Goal: Navigation & Orientation: Find specific page/section

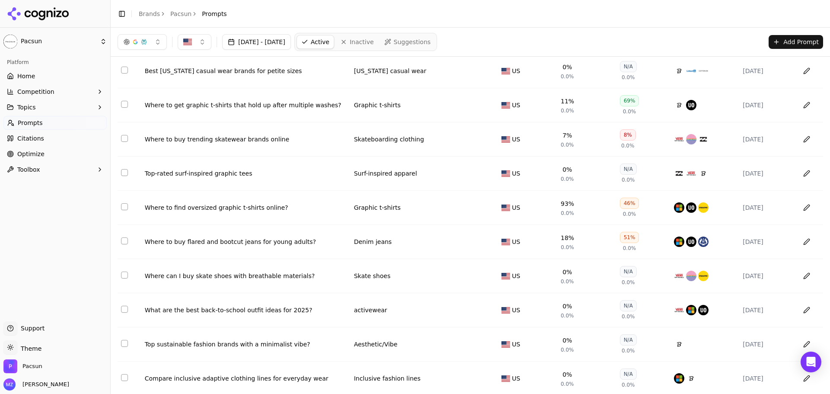
scroll to position [43, 0]
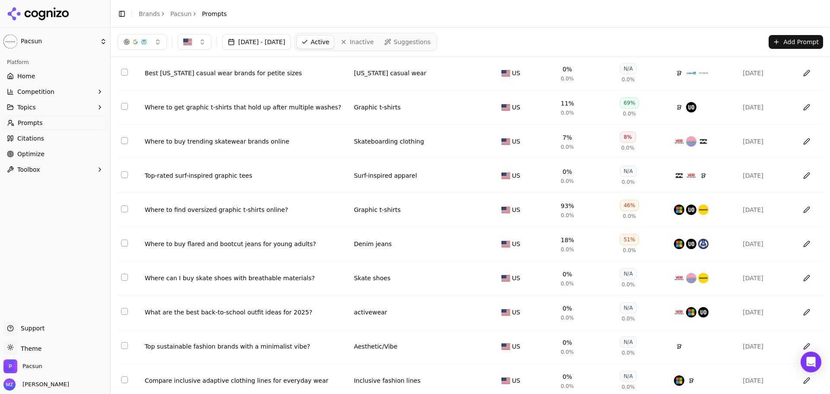
click at [54, 122] on link "Prompts" at bounding box center [54, 123] width 103 height 14
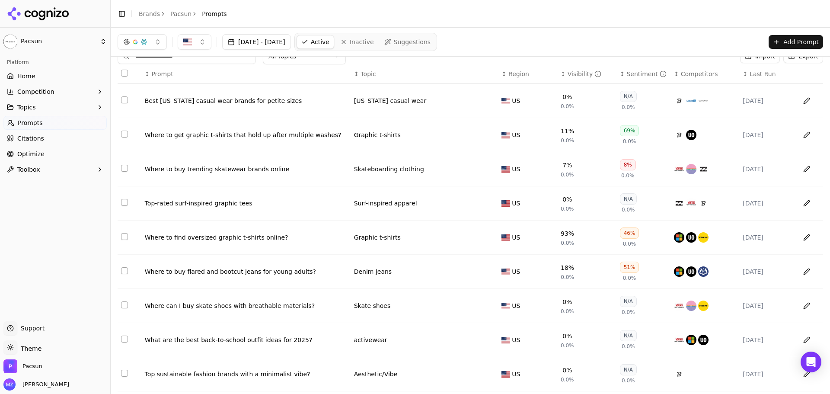
scroll to position [0, 0]
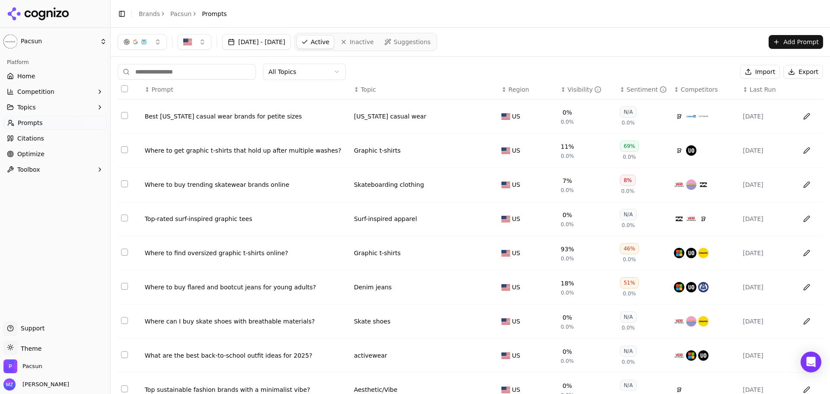
click at [427, 42] on span "Suggestions" at bounding box center [412, 42] width 37 height 9
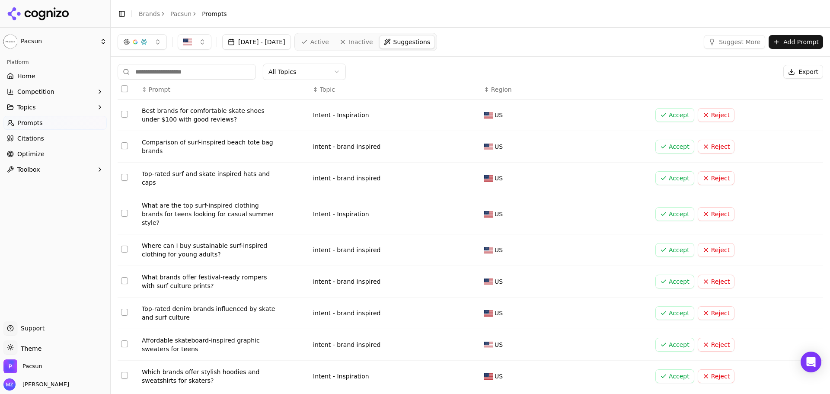
click at [51, 96] on button "Competition" at bounding box center [54, 92] width 103 height 14
click at [45, 142] on button "Topics" at bounding box center [54, 149] width 103 height 14
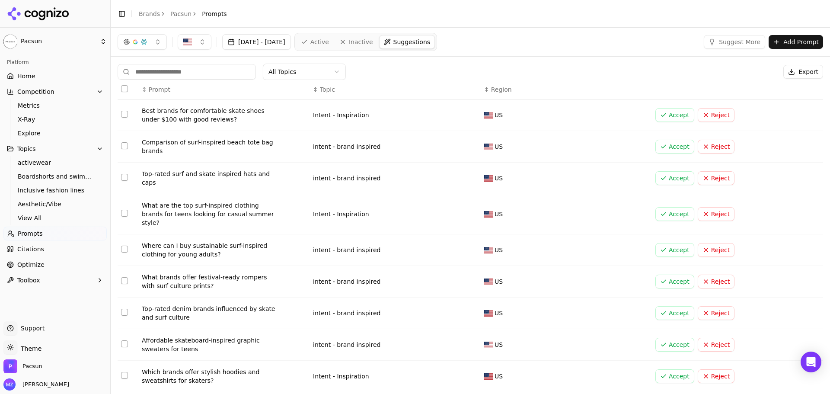
click at [43, 153] on button "Topics" at bounding box center [54, 149] width 103 height 14
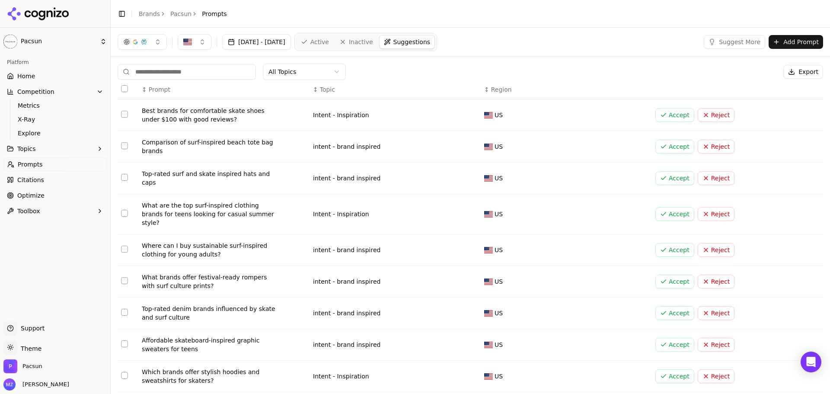
click at [54, 149] on button "Topics" at bounding box center [54, 149] width 103 height 14
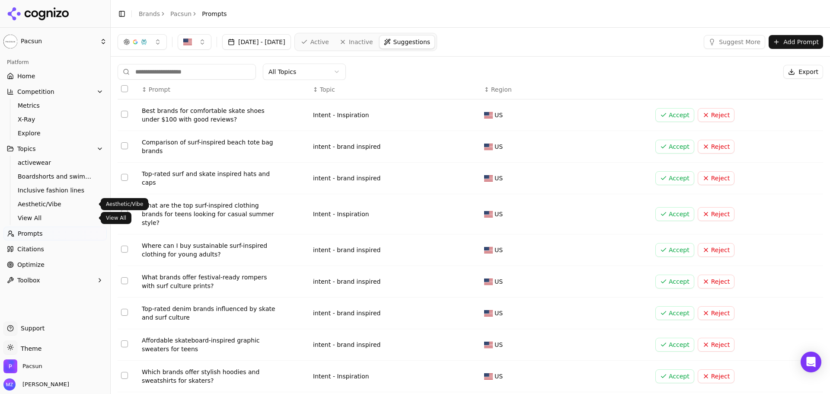
click at [39, 216] on span "View All" at bounding box center [55, 217] width 75 height 9
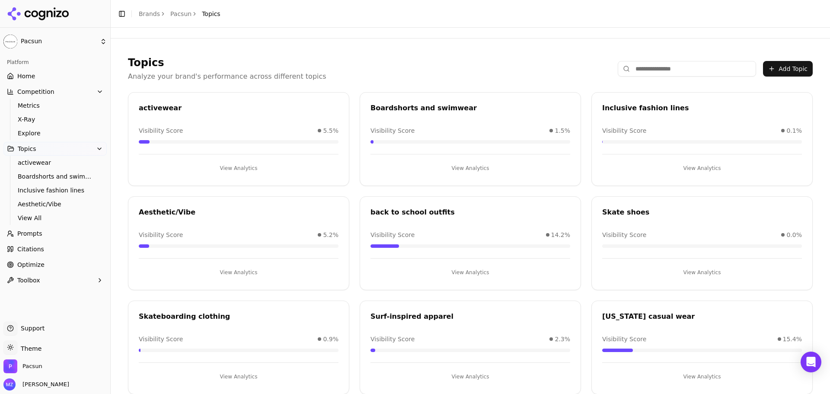
click at [775, 67] on button "Add Topic" at bounding box center [788, 69] width 50 height 16
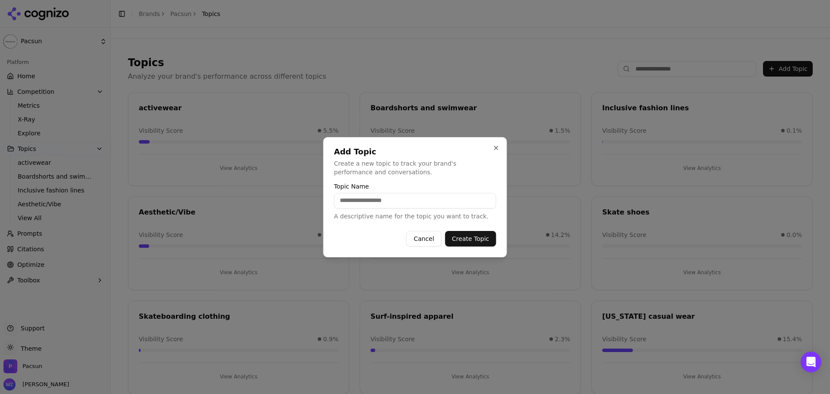
click at [421, 241] on button "Cancel" at bounding box center [423, 239] width 35 height 16
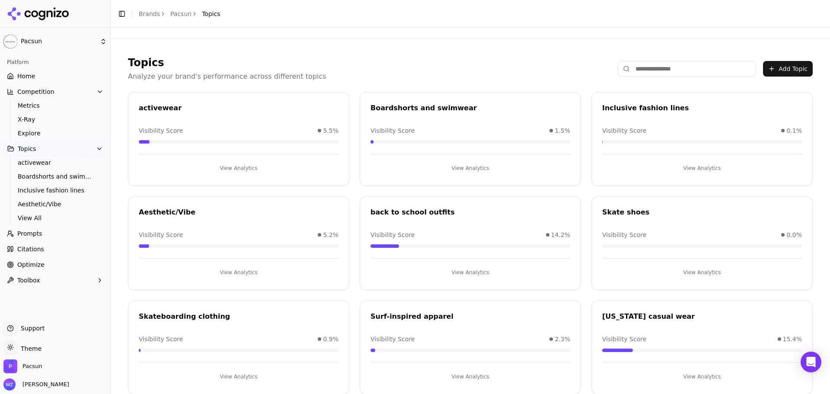
click at [244, 168] on button "View Analytics" at bounding box center [239, 168] width 200 height 14
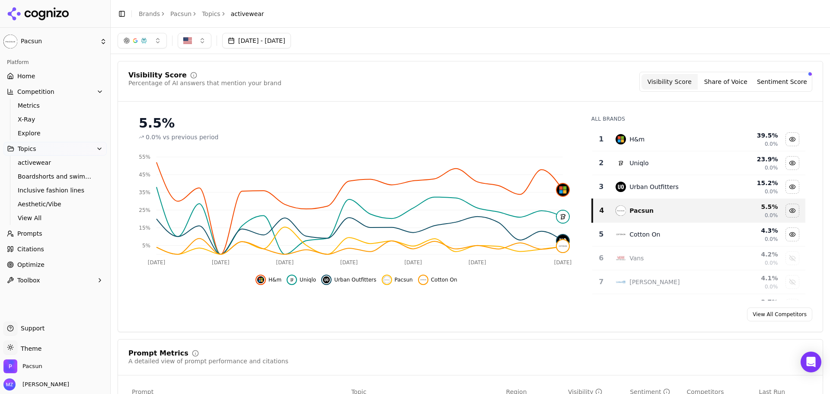
click at [204, 13] on link "Topics" at bounding box center [211, 14] width 19 height 9
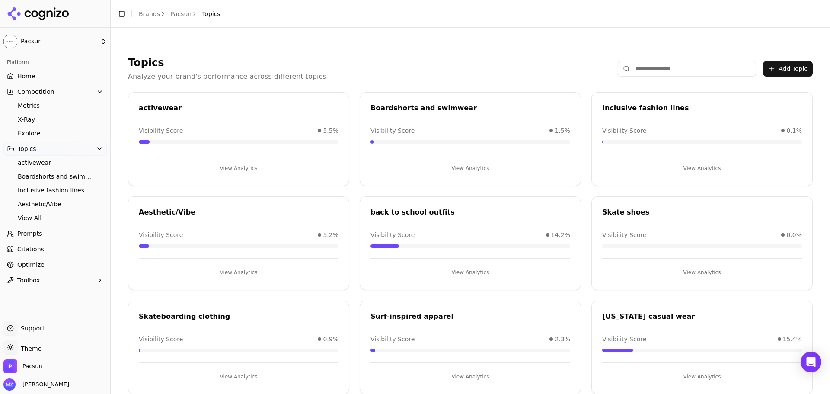
drag, startPoint x: 254, startPoint y: 176, endPoint x: 331, endPoint y: 74, distance: 127.4
click at [345, 64] on div "Topics Analyze your brand's performance across different topics Add Topic" at bounding box center [470, 69] width 685 height 26
